Goal: Transaction & Acquisition: Purchase product/service

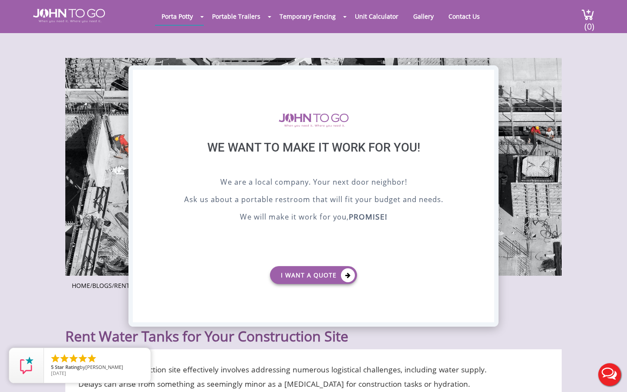
click at [487, 77] on div "X" at bounding box center [487, 77] width 13 height 15
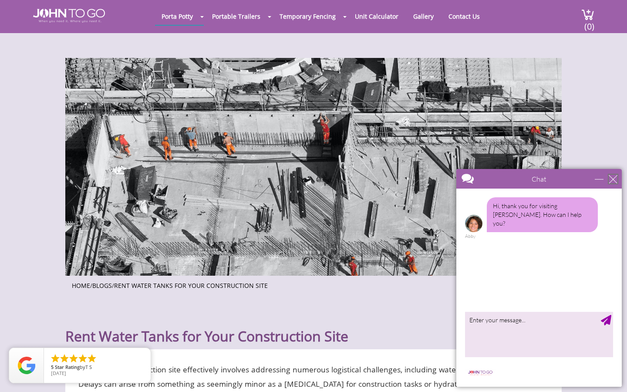
click at [615, 180] on div "close" at bounding box center [613, 179] width 9 height 9
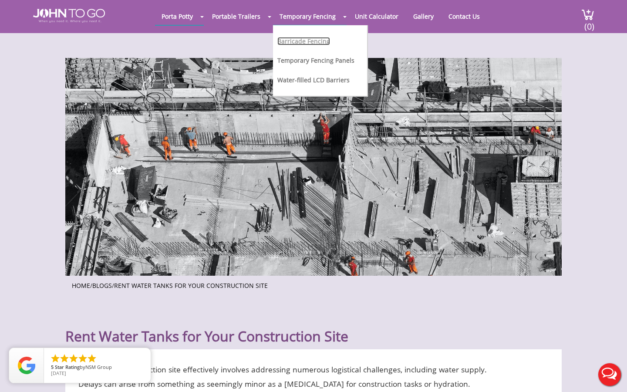
click at [312, 40] on link "Barricade Fencing" at bounding box center [303, 41] width 53 height 8
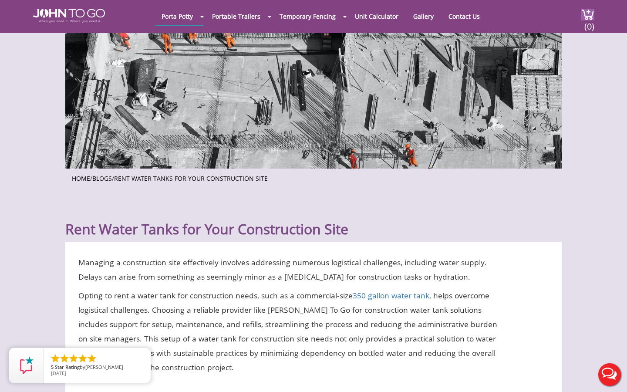
scroll to position [94, 0]
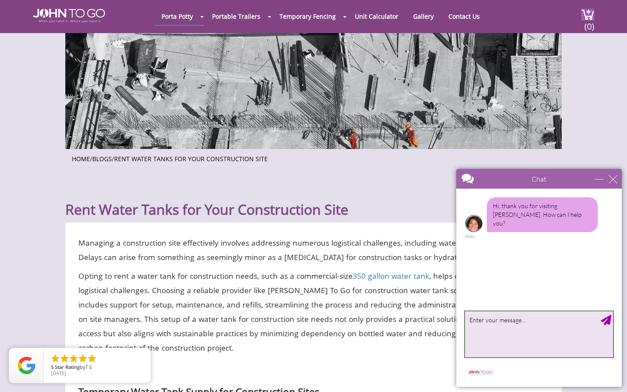
click at [519, 327] on textarea "type your message" at bounding box center [539, 334] width 148 height 46
type textarea "hello"
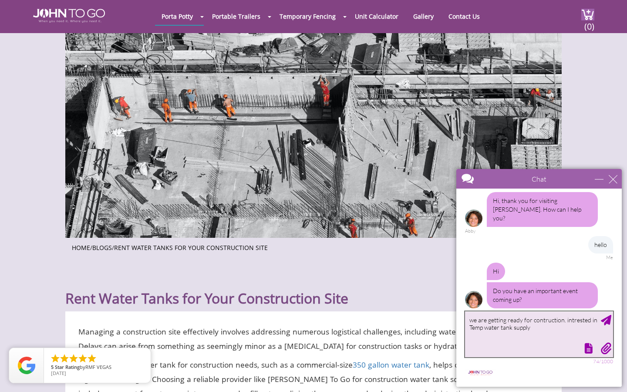
scroll to position [0, 0]
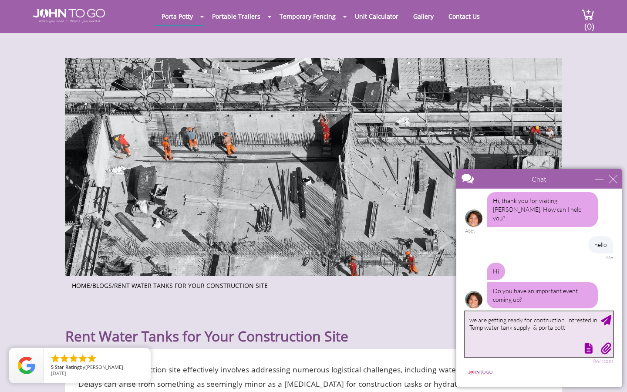
type textarea "we are getting ready for contruction. intrested in Temp water tank supply & por…"
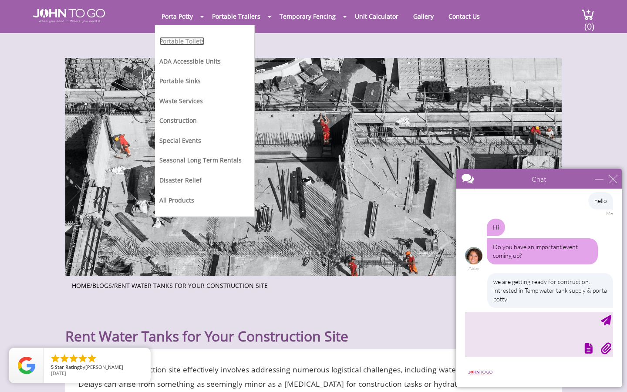
click at [187, 41] on link "Portable Toilets" at bounding box center [181, 41] width 45 height 8
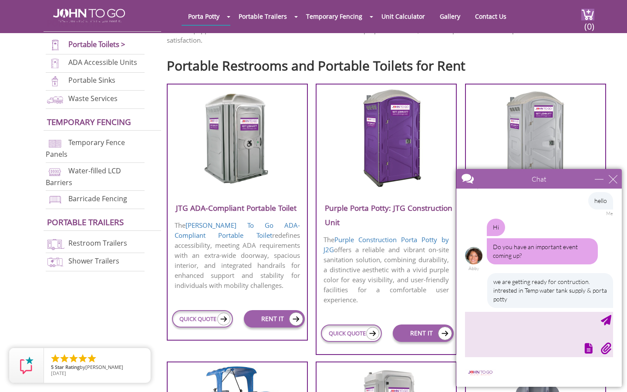
scroll to position [93, 0]
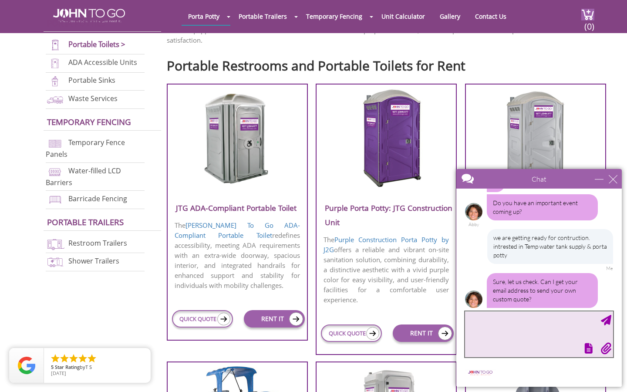
click at [508, 330] on textarea "type your message" at bounding box center [539, 334] width 148 height 46
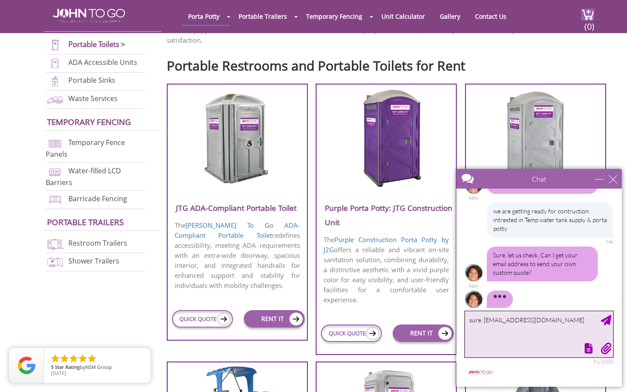
type textarea "sure. cherish.joseph02@gmail.com"
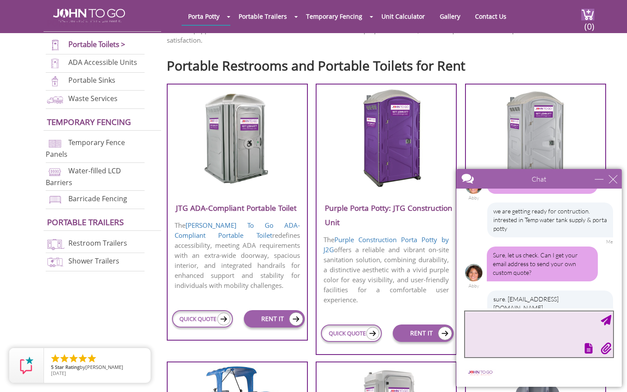
scroll to position [163, 0]
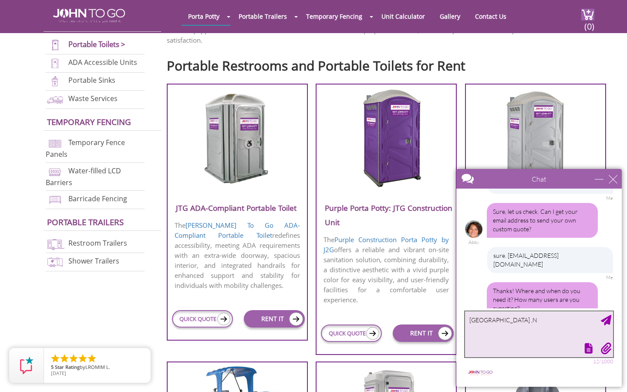
type textarea "Princeton ,NJ"
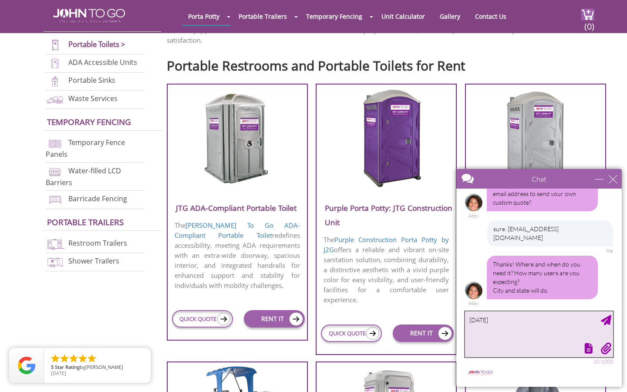
type textarea "in 3 weeks"
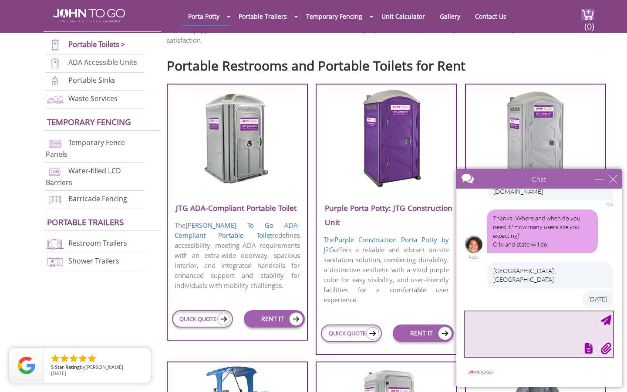
scroll to position [263, 0]
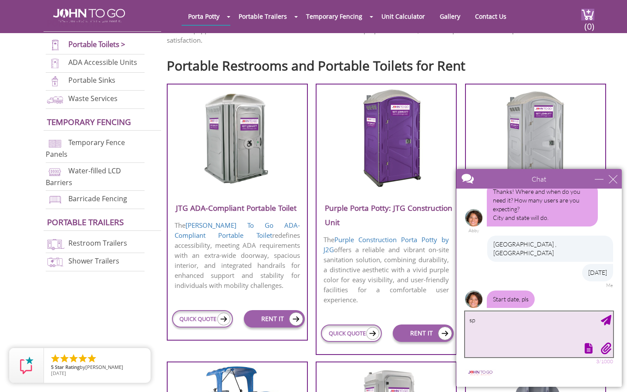
type textarea "s"
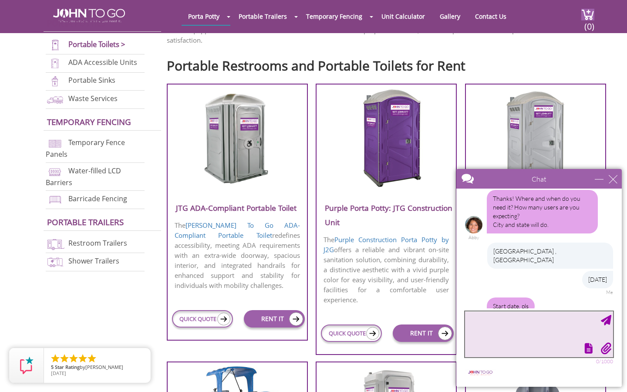
type textarea "S"
type textarea "1"
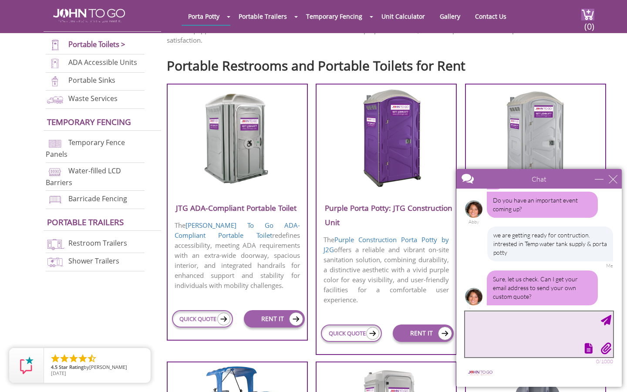
scroll to position [104, 0]
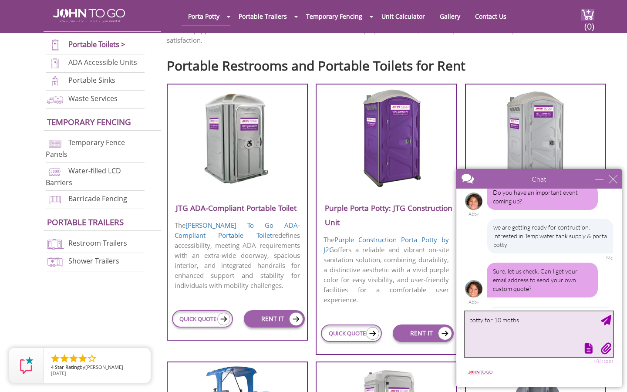
type textarea "potty for 10 months"
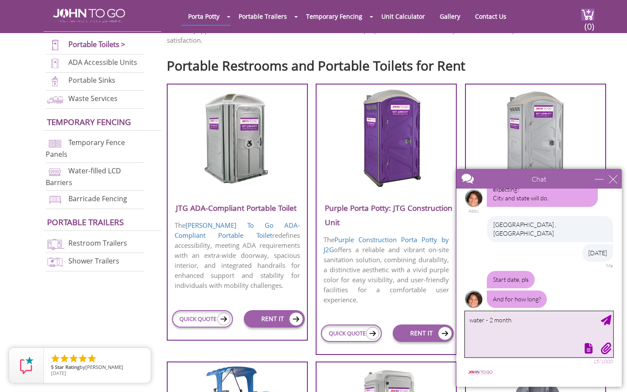
type textarea "water - 2 months"
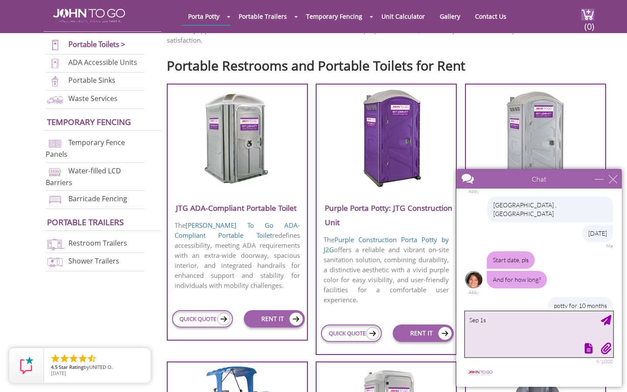
type textarea "Sep 1st"
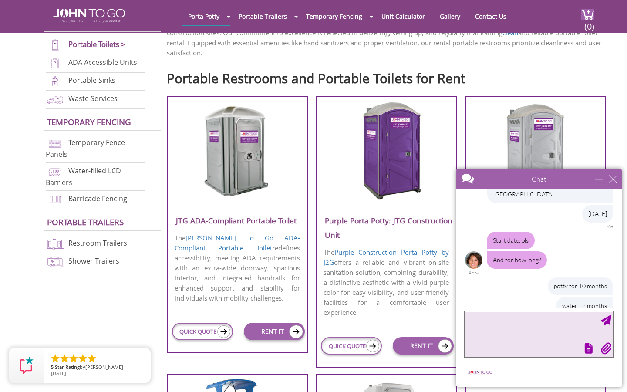
scroll to position [313, 0]
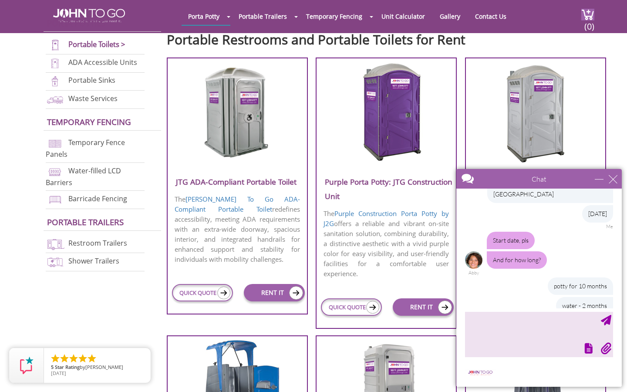
click at [248, 144] on img at bounding box center [236, 112] width 83 height 100
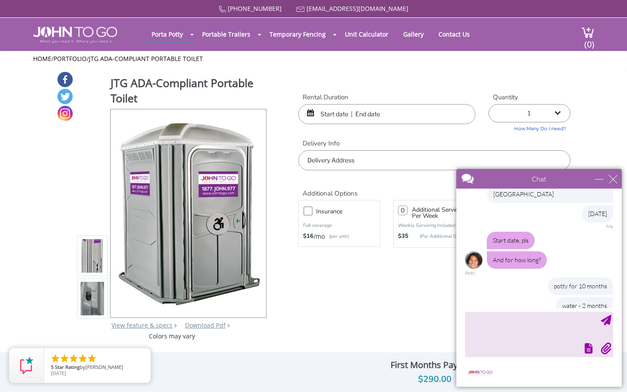
click at [89, 300] on img at bounding box center [93, 300] width 24 height 205
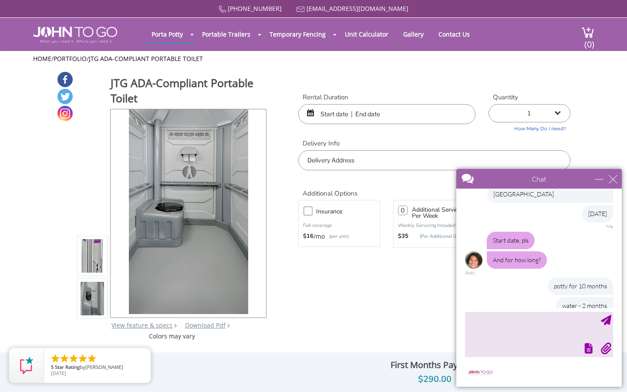
click at [93, 259] on img at bounding box center [93, 257] width 24 height 205
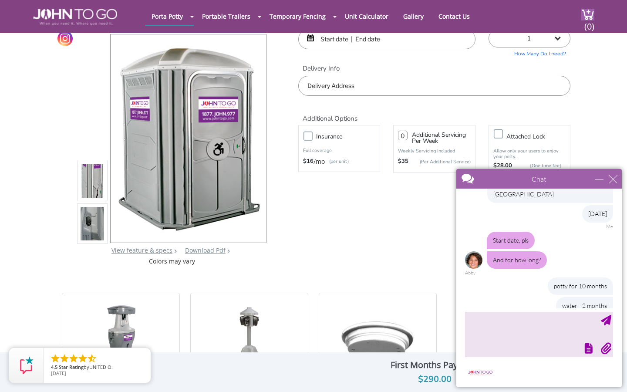
scroll to position [374, 0]
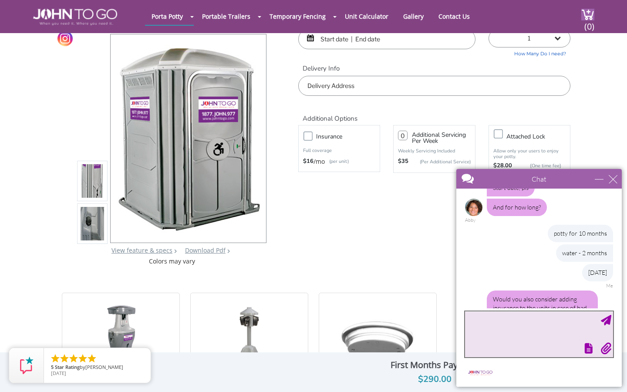
click at [499, 317] on textarea "type your message" at bounding box center [539, 334] width 148 height 46
type textarea "sure"
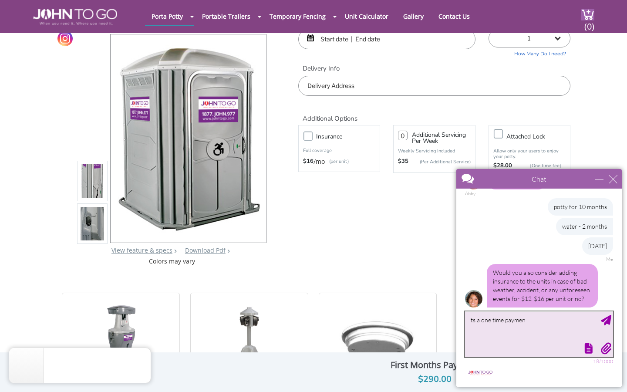
type textarea "its a one time payment"
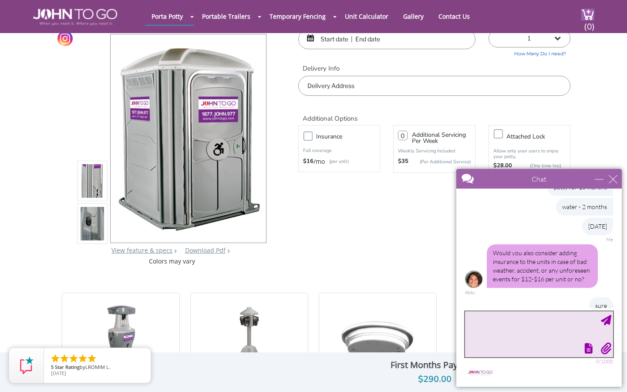
type textarea "?"
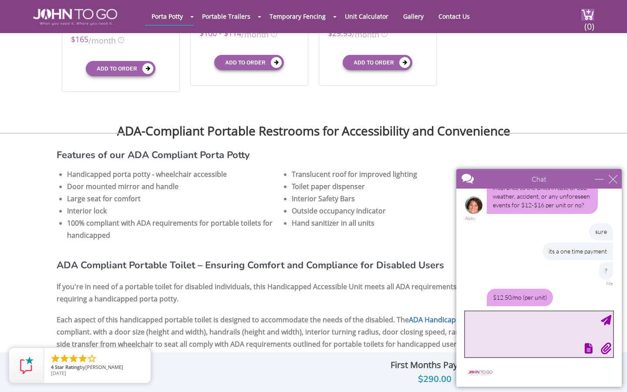
scroll to position [482, 0]
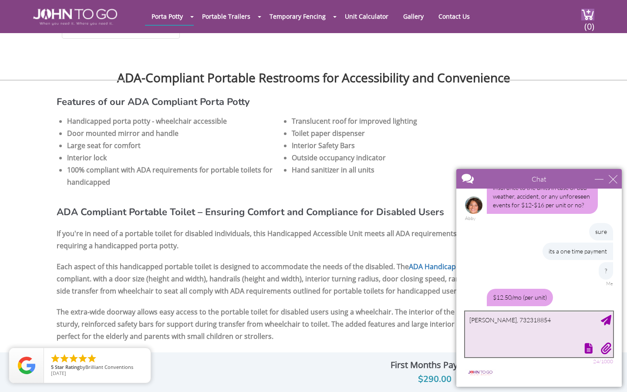
type textarea "Cherish Joseph, 7323188545"
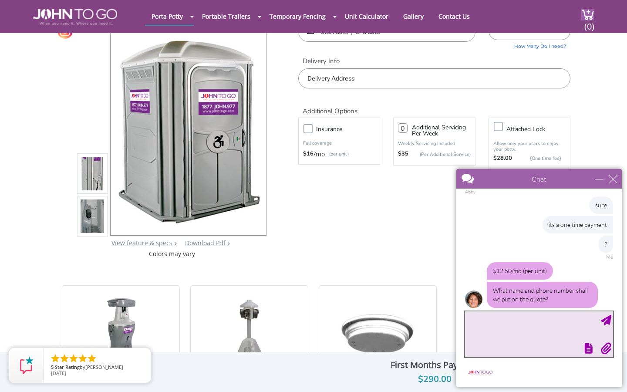
scroll to position [0, 0]
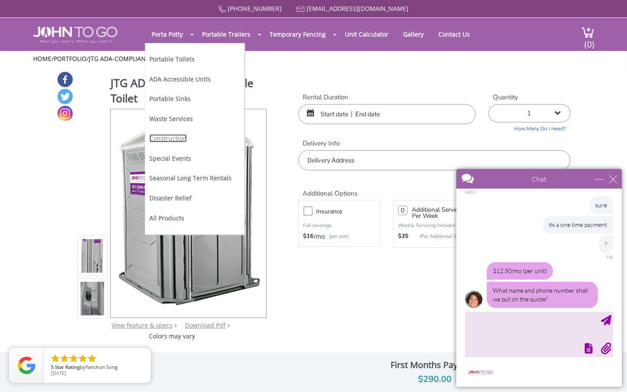
click at [176, 137] on link "Construction" at bounding box center [167, 138] width 37 height 8
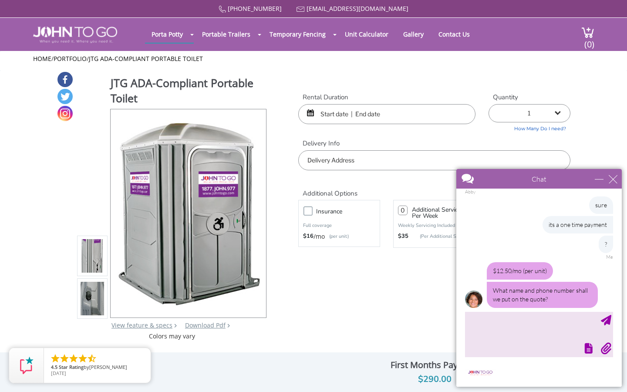
scroll to position [547, 0]
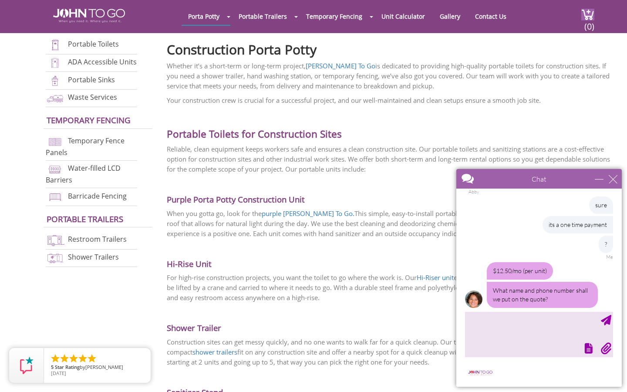
scroll to position [573, 0]
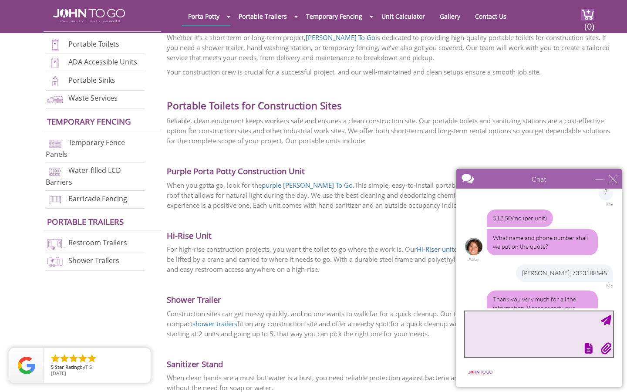
click at [516, 326] on textarea "type your message" at bounding box center [539, 334] width 148 height 46
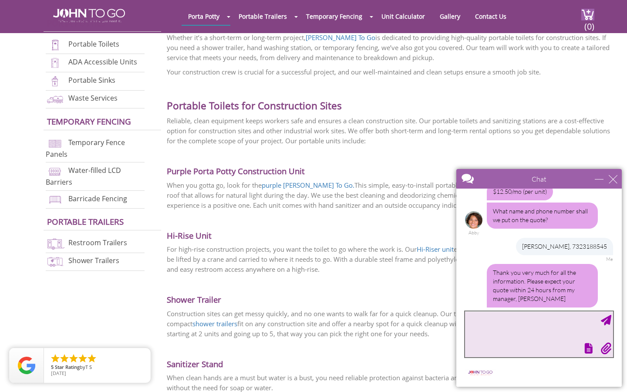
scroll to position [602, 0]
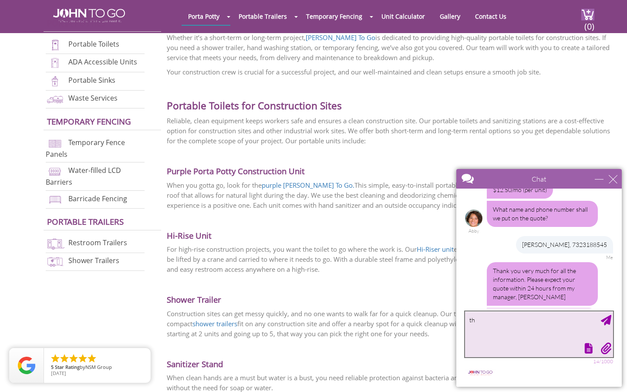
type textarea "t"
type textarea "water tanks includes refills as well?"
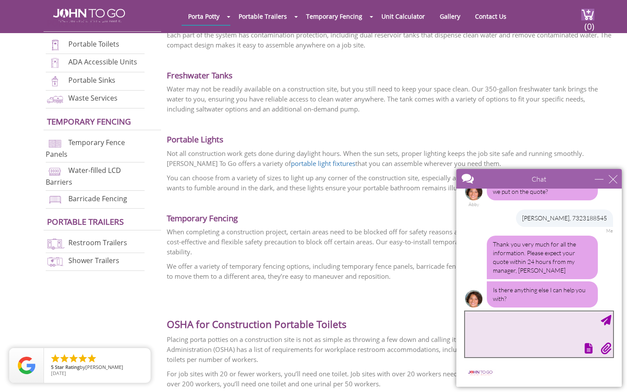
scroll to position [655, 0]
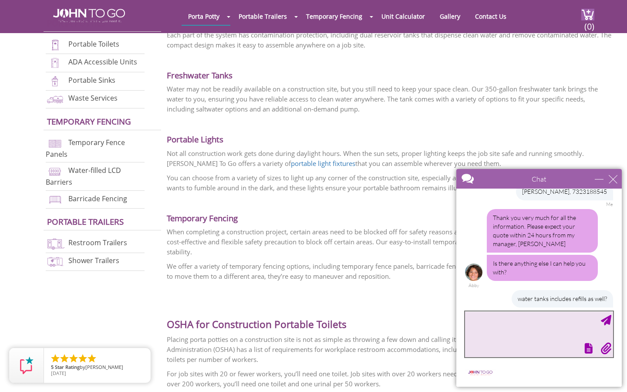
click at [532, 316] on textarea "type your message" at bounding box center [539, 334] width 148 height 46
type textarea "ok"
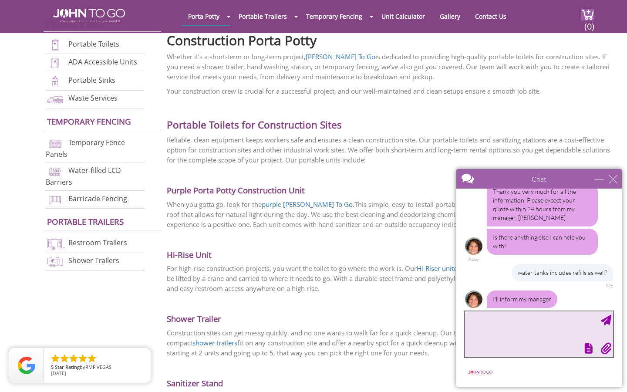
scroll to position [233, 0]
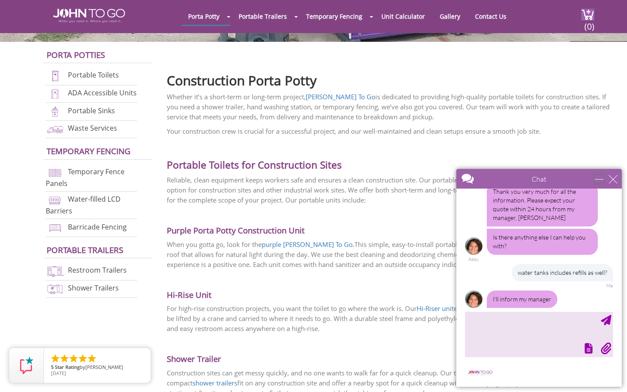
click at [597, 179] on div "minimize" at bounding box center [599, 179] width 9 height 9
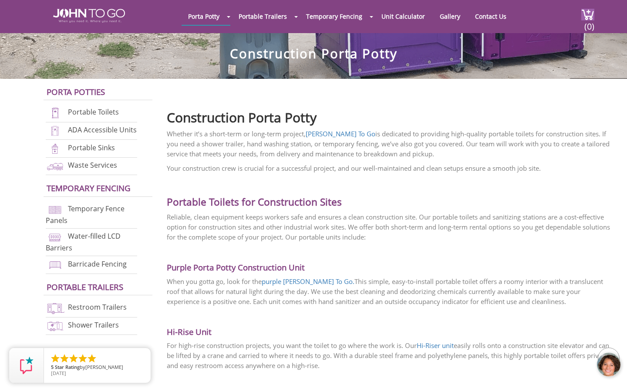
scroll to position [230, 0]
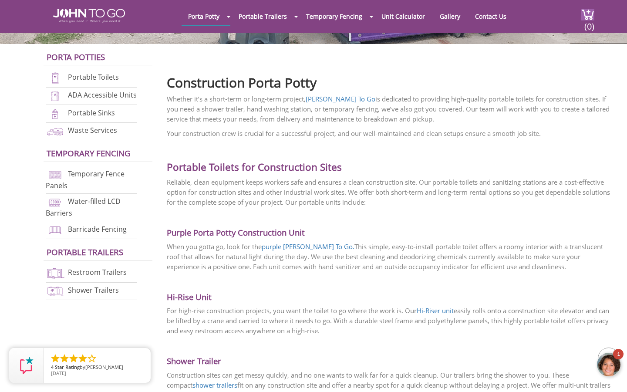
click at [608, 366] on div at bounding box center [609, 365] width 26 height 26
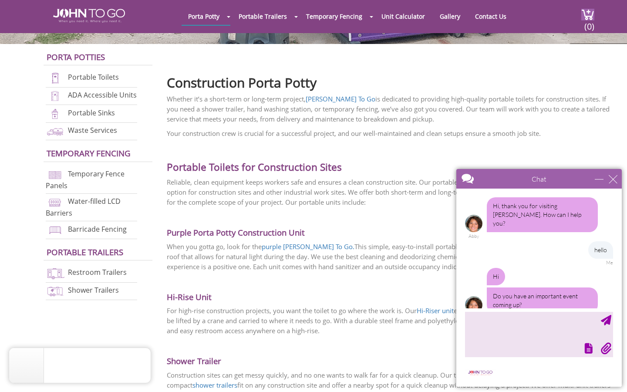
scroll to position [716, 0]
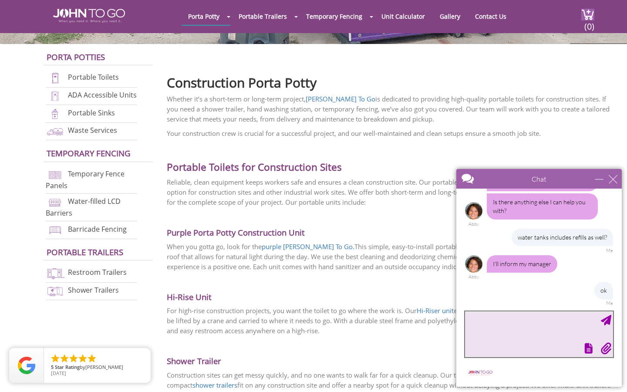
click at [538, 321] on textarea "type your message" at bounding box center [539, 334] width 148 height 46
click at [307, 147] on h2 "Portable Toilets for Construction Sites" at bounding box center [391, 160] width 448 height 26
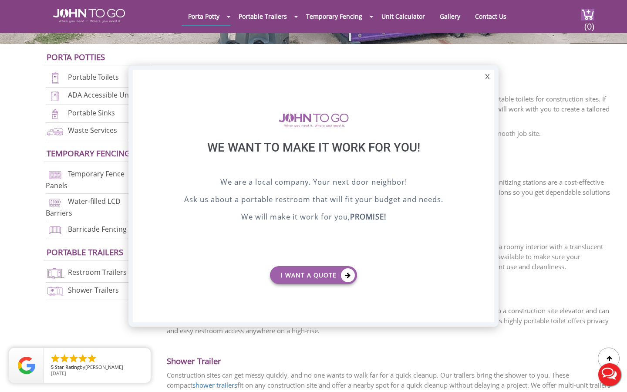
scroll to position [0, 0]
